Goal: Task Accomplishment & Management: Use online tool/utility

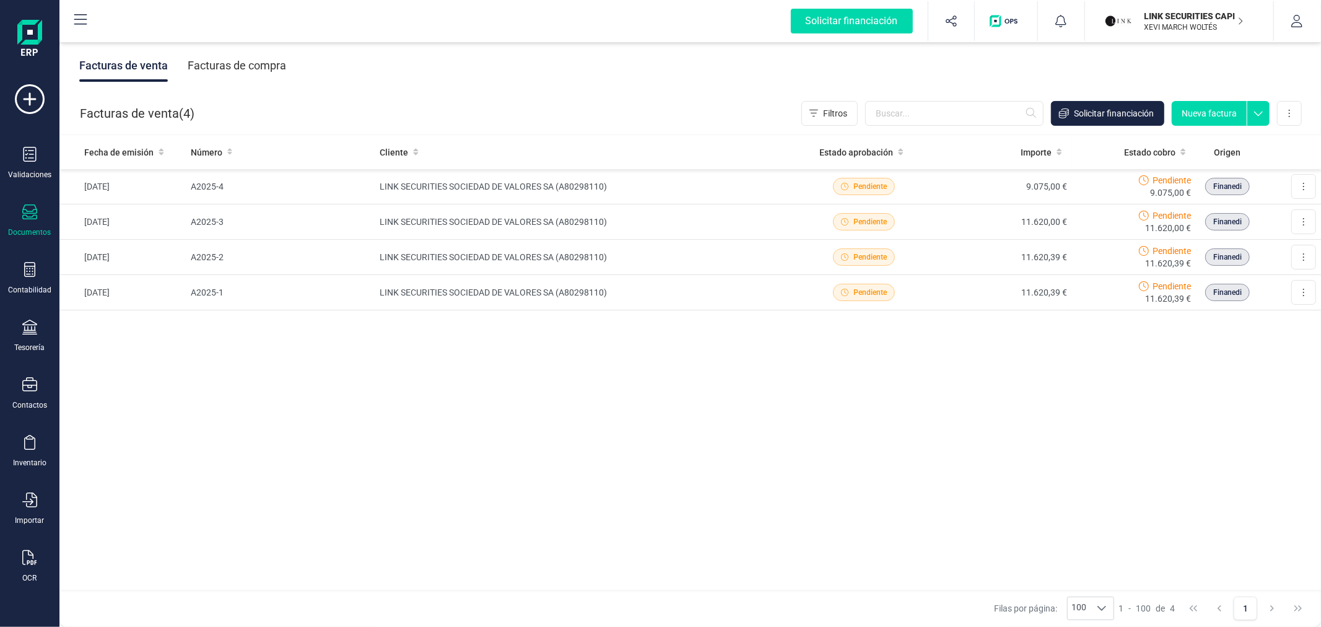
click at [1195, 12] on p "LINK SECURITIES CAPITAL SL" at bounding box center [1194, 16] width 99 height 12
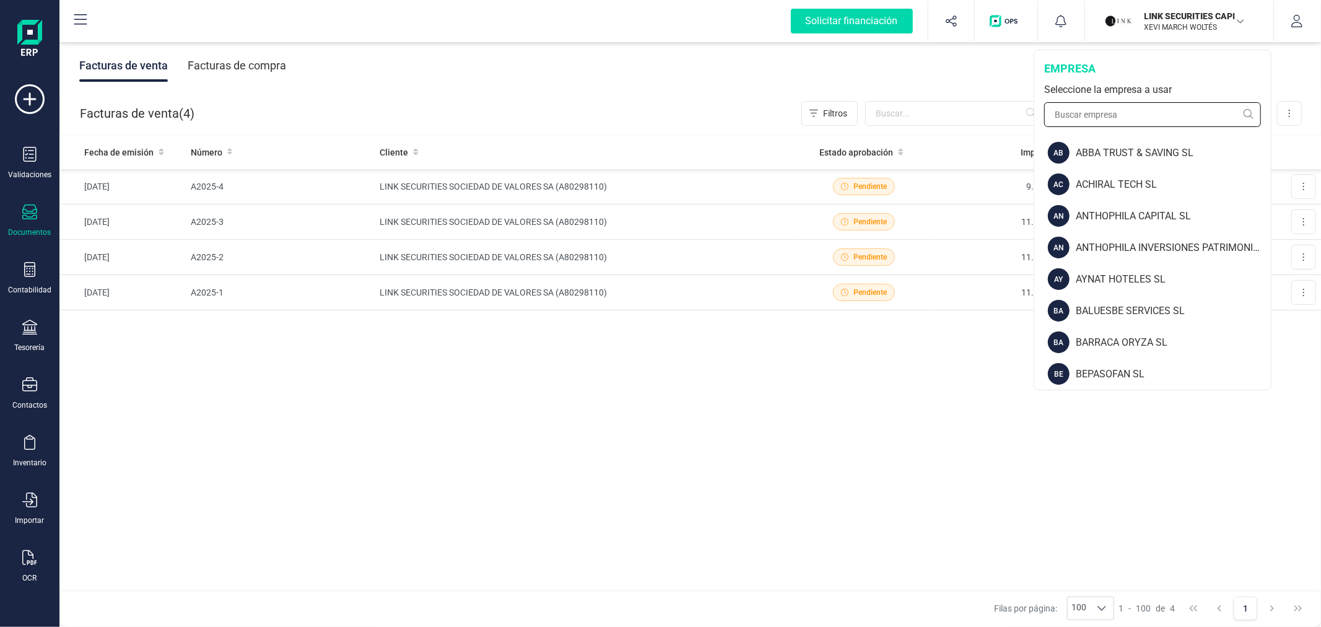
click at [1126, 120] on input "text" at bounding box center [1152, 114] width 217 height 25
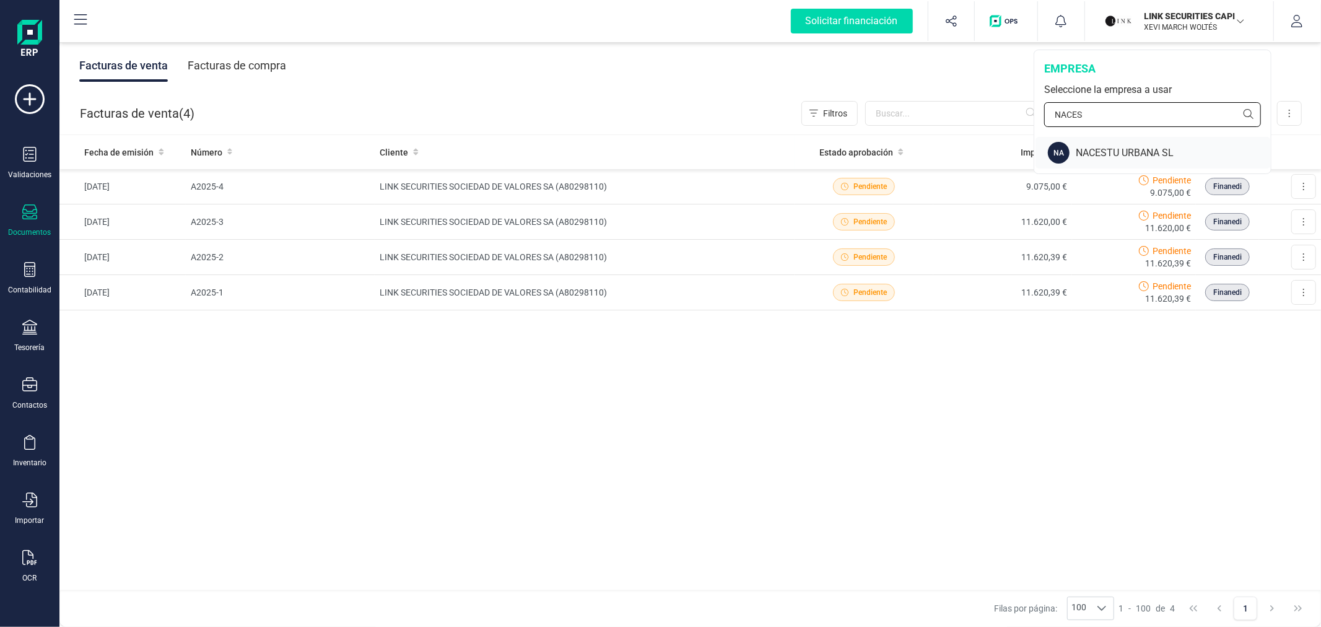
type input "NACES"
click at [1104, 157] on div "NACESTU URBANA SL" at bounding box center [1173, 153] width 195 height 15
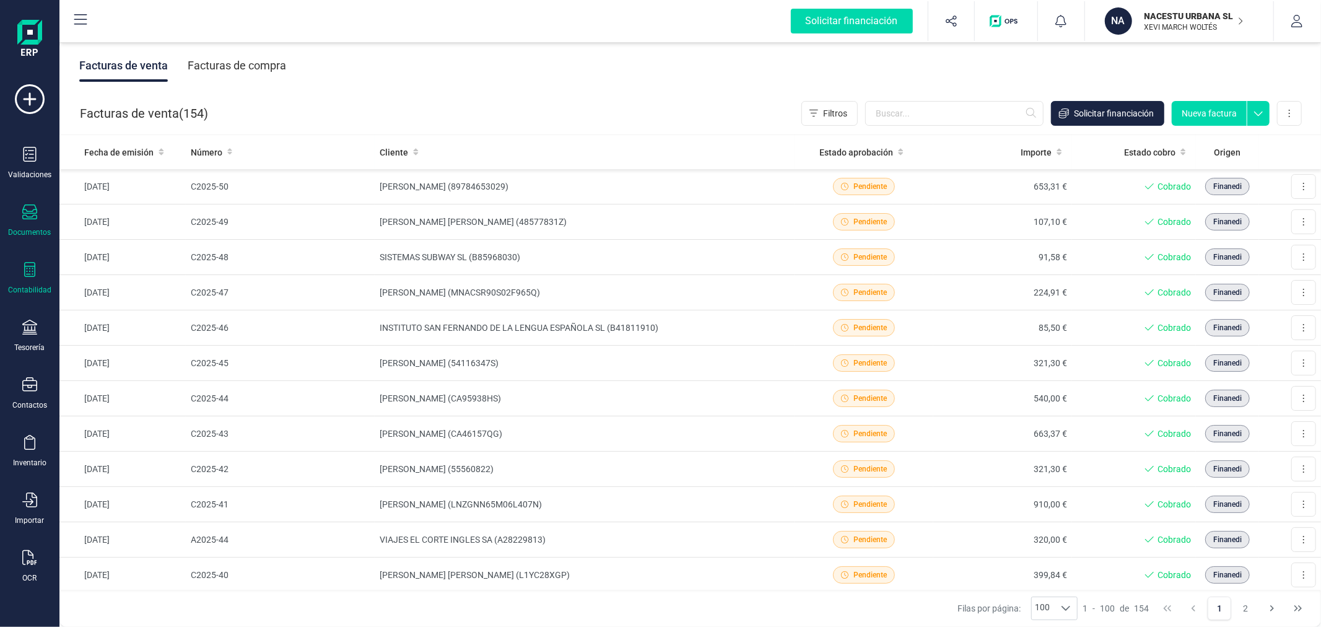
click at [19, 286] on div "Contabilidad" at bounding box center [29, 290] width 43 height 10
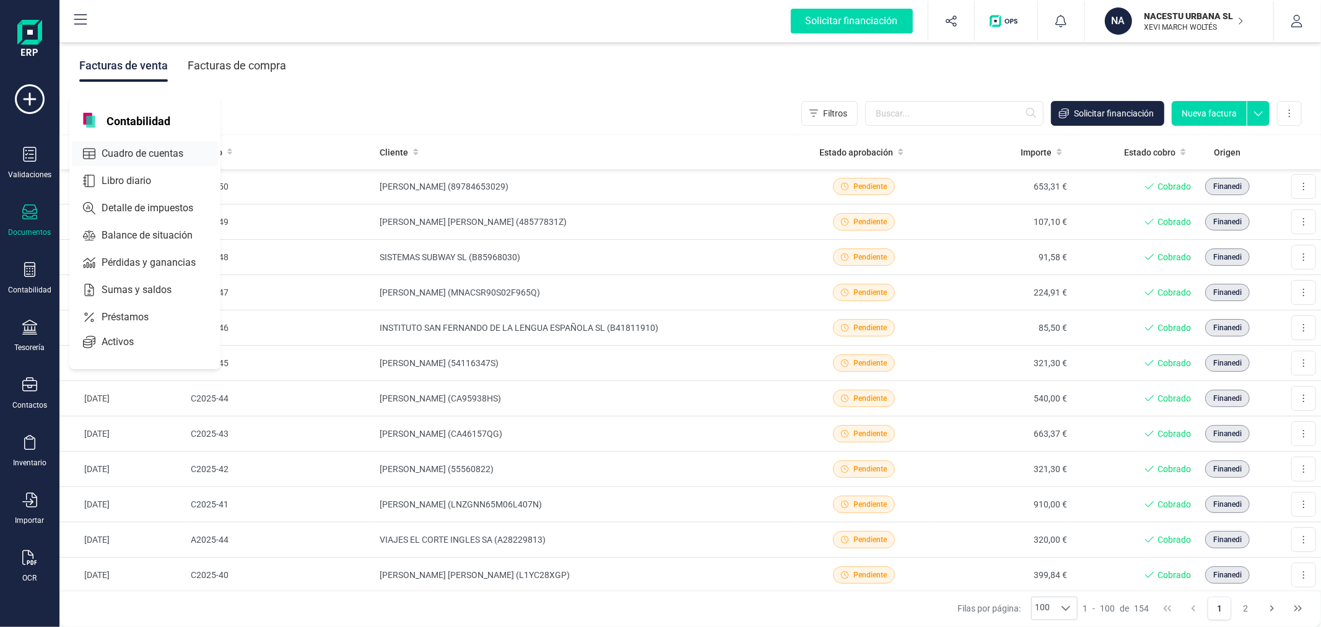
click at [119, 159] on span "Cuadro de cuentas" at bounding box center [151, 153] width 109 height 15
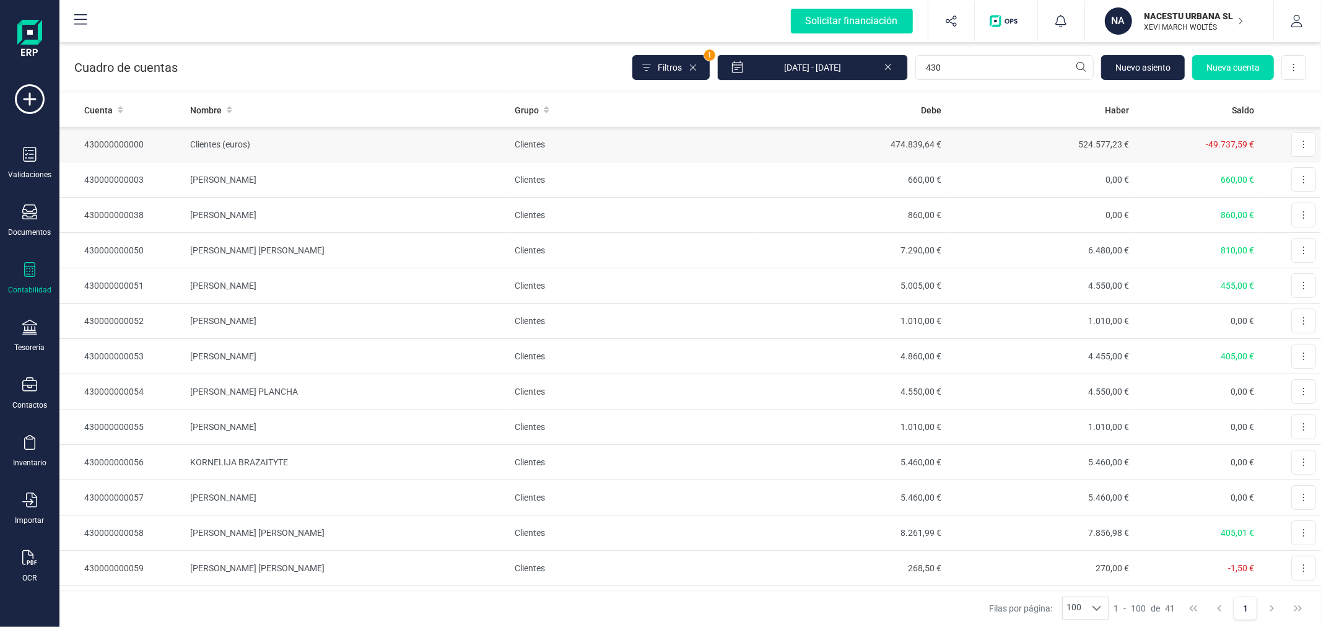
click at [881, 151] on td "474.839,64 €" at bounding box center [853, 144] width 188 height 35
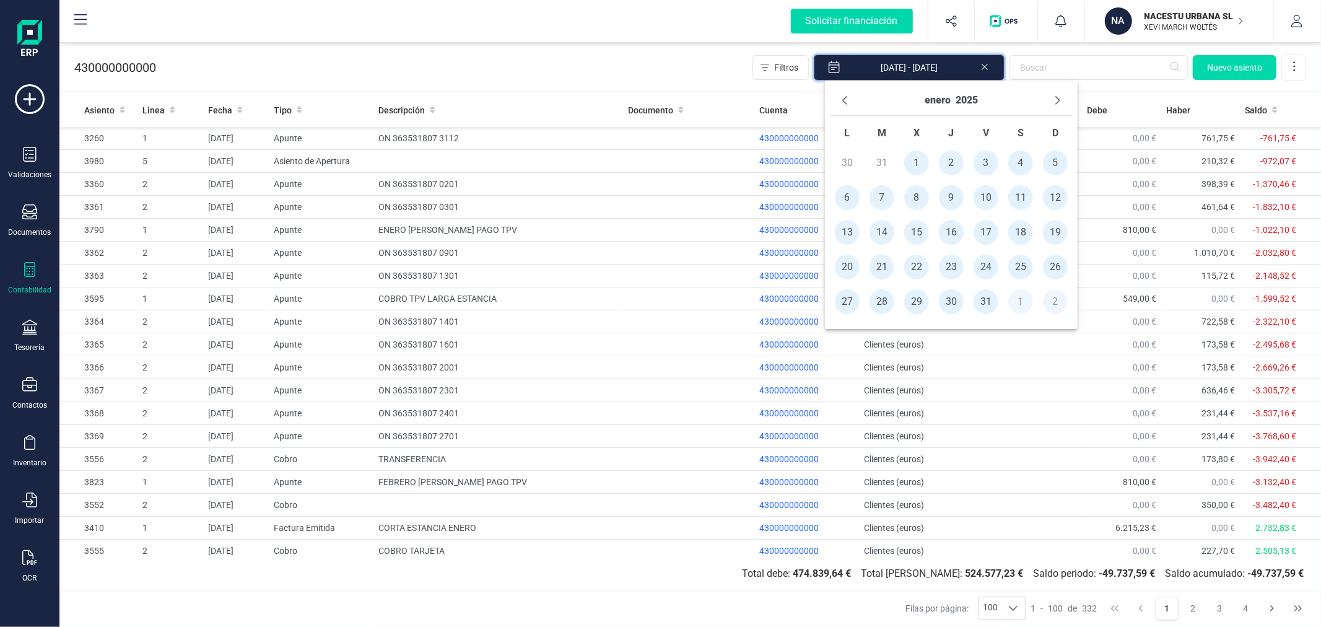
click at [919, 66] on input "[DATE] - [DATE]" at bounding box center [909, 68] width 191 height 26
click at [844, 95] on icon "Previous Month" at bounding box center [845, 100] width 10 height 10
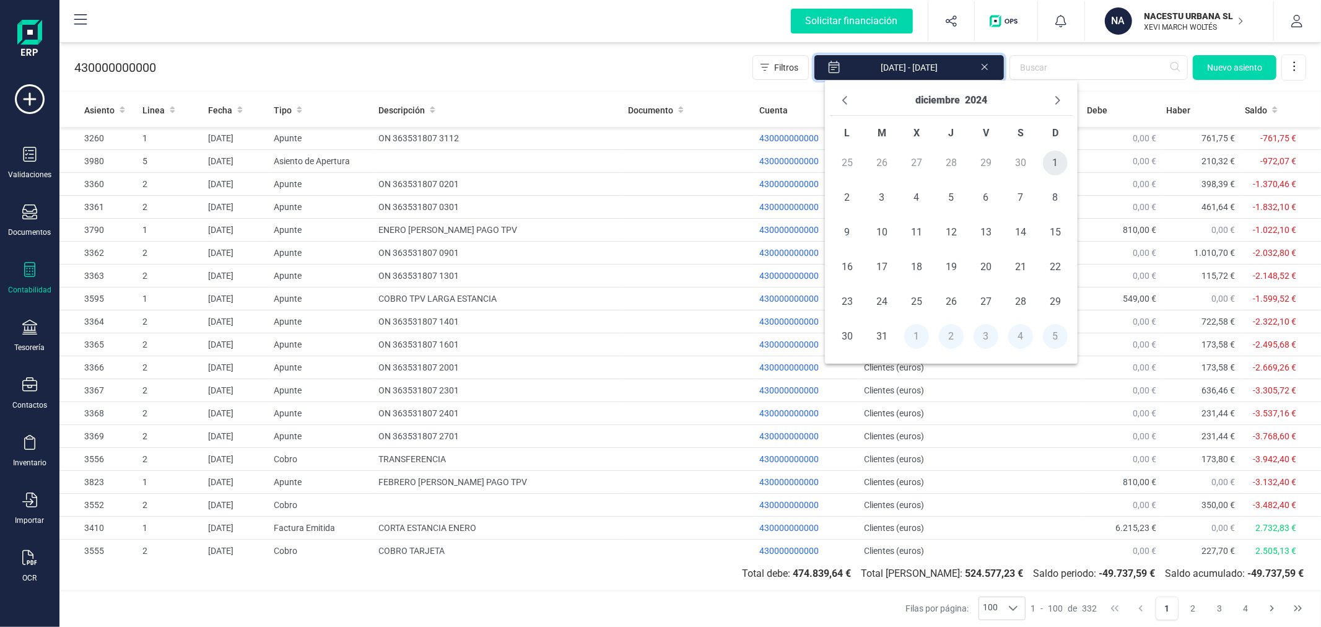
click at [1060, 165] on span "1" at bounding box center [1055, 163] width 25 height 25
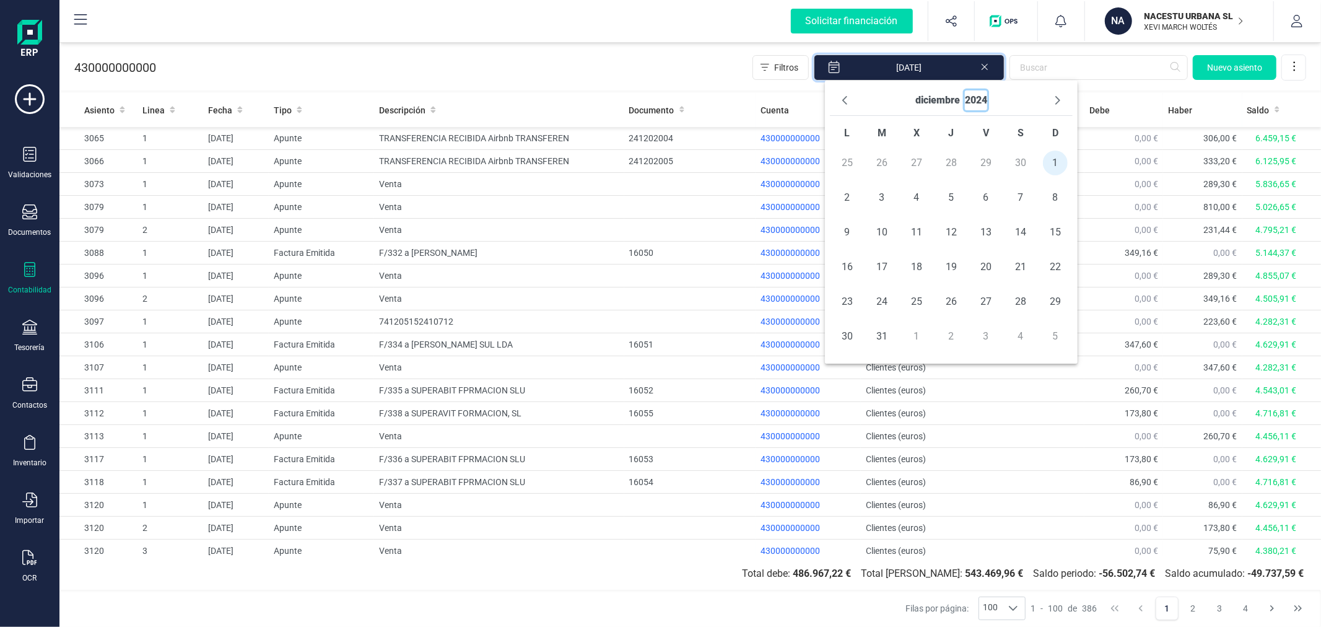
click at [971, 99] on button "2024" at bounding box center [976, 100] width 22 height 20
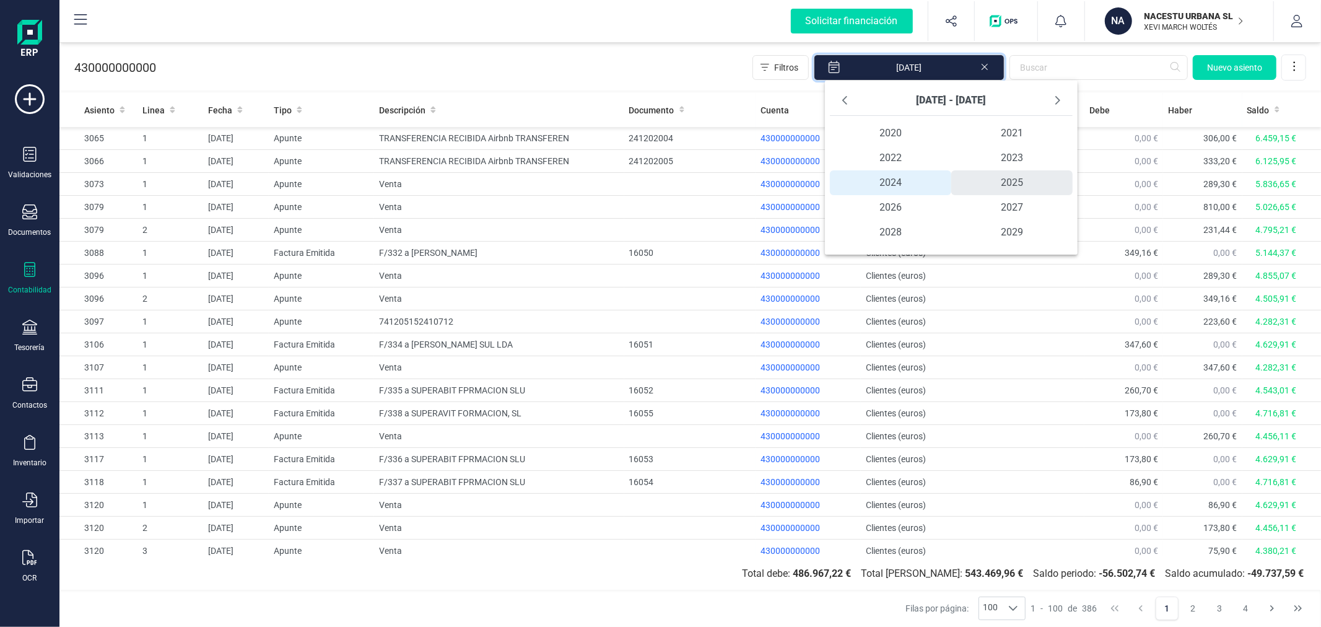
click at [1016, 188] on span "2025" at bounding box center [1011, 182] width 121 height 25
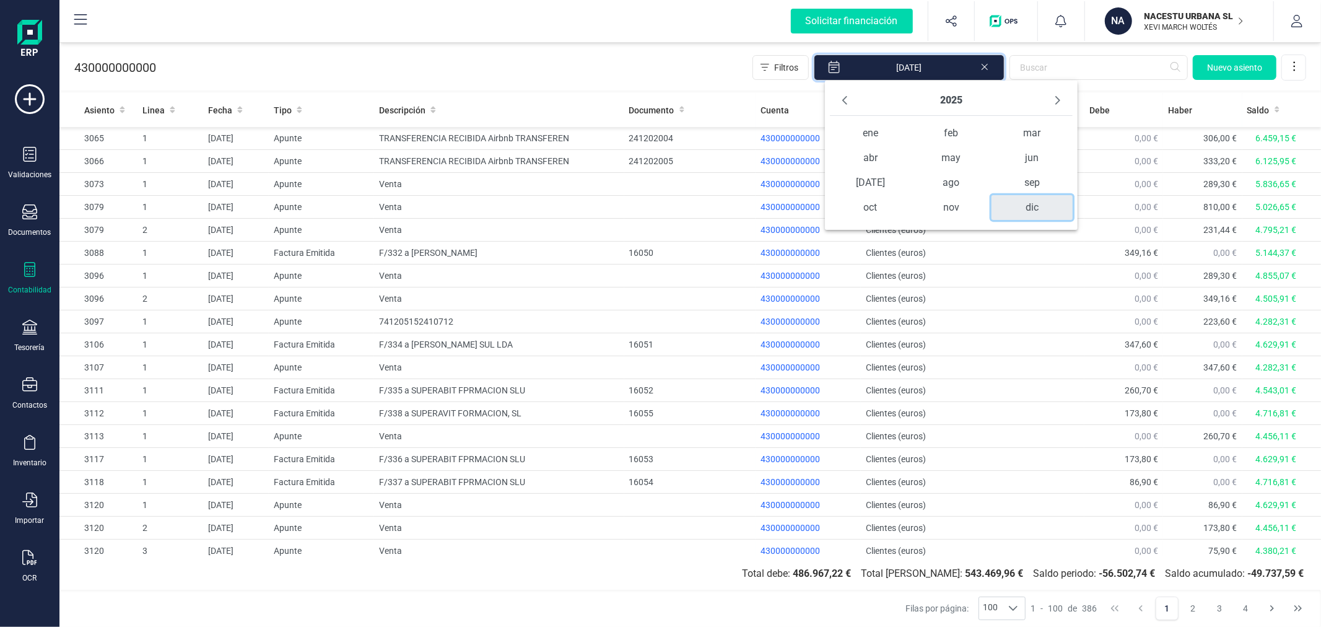
click at [1028, 208] on span "dic" at bounding box center [1032, 207] width 81 height 25
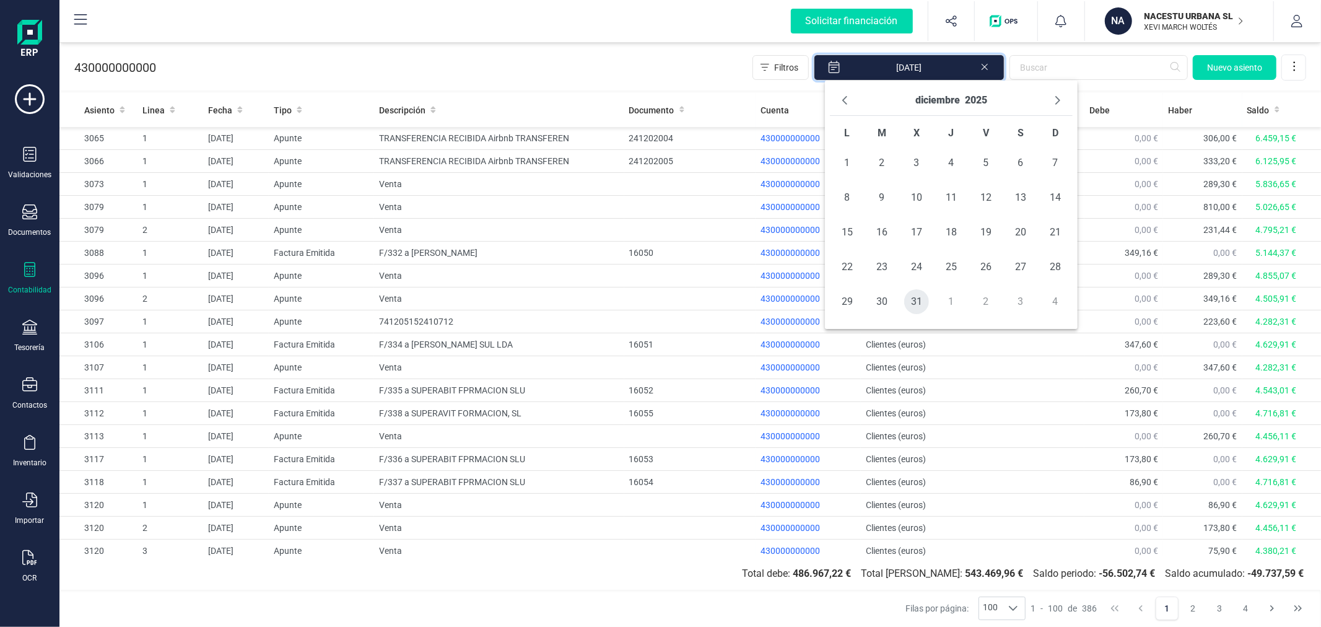
click at [923, 297] on span "31" at bounding box center [916, 301] width 25 height 25
type input "[DATE] - [DATE]"
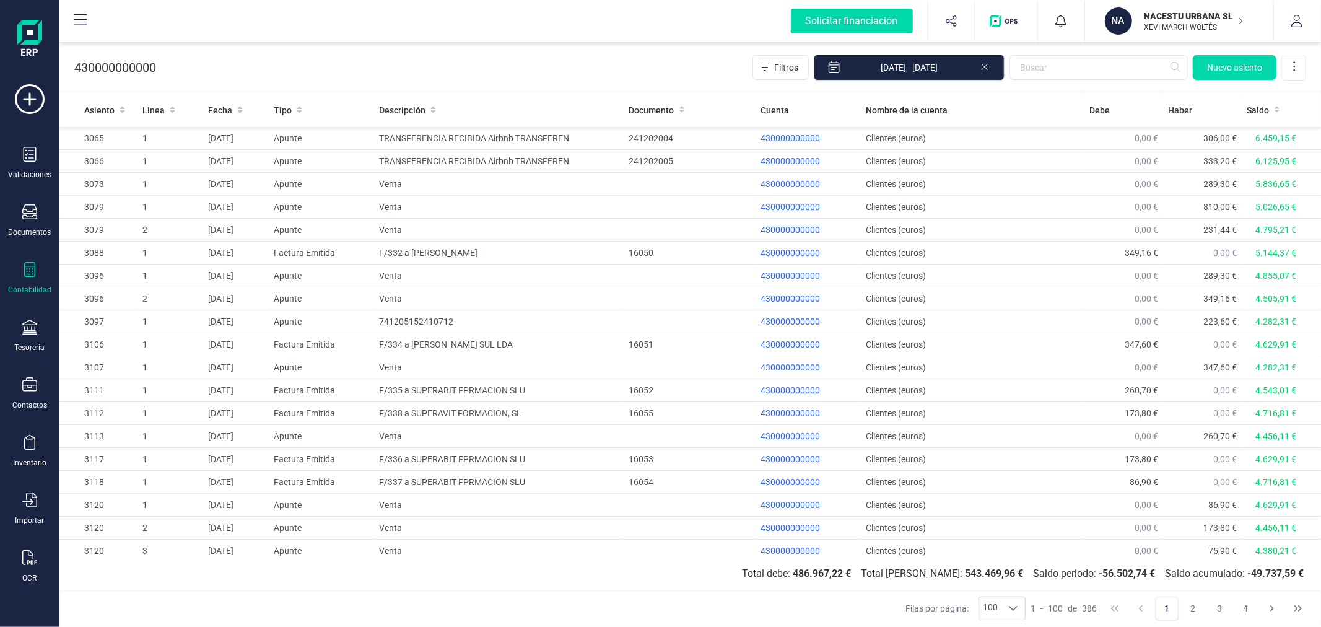
click at [550, 63] on div "430000000000 Filtros [DATE] - [DATE] [GEOGRAPHIC_DATA]" at bounding box center [690, 65] width 1262 height 51
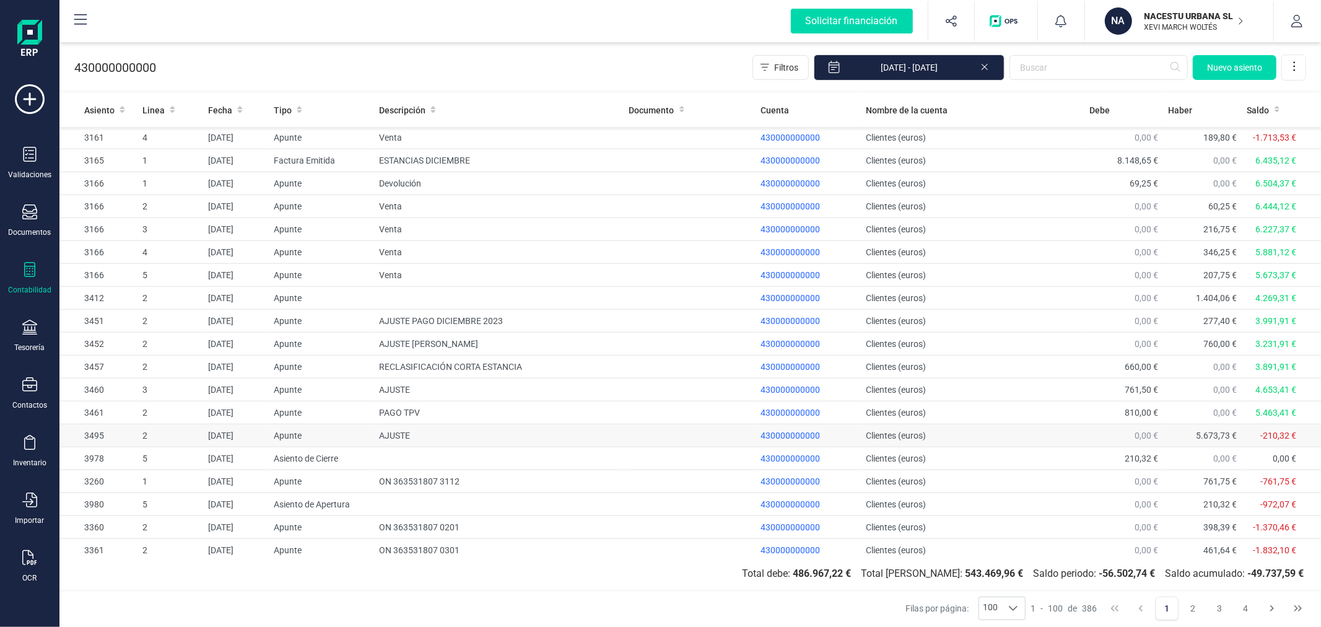
scroll to position [963, 0]
